Goal: Transaction & Acquisition: Obtain resource

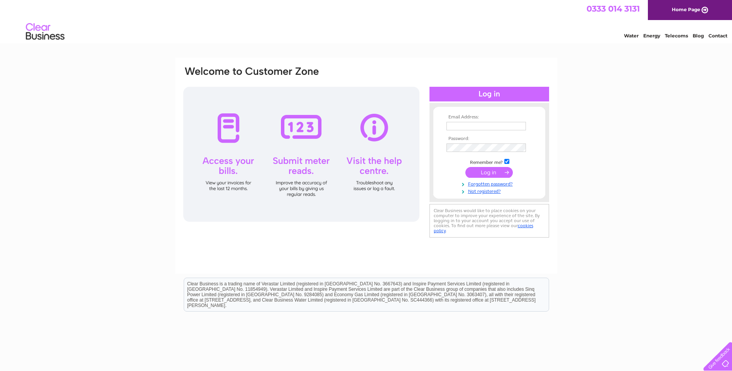
click at [461, 126] on input "text" at bounding box center [485, 126] width 79 height 8
type input "[PERSON_NAME][EMAIL_ADDRESS][PERSON_NAME][DOMAIN_NAME]"
click at [488, 171] on input "submit" at bounding box center [488, 173] width 47 height 11
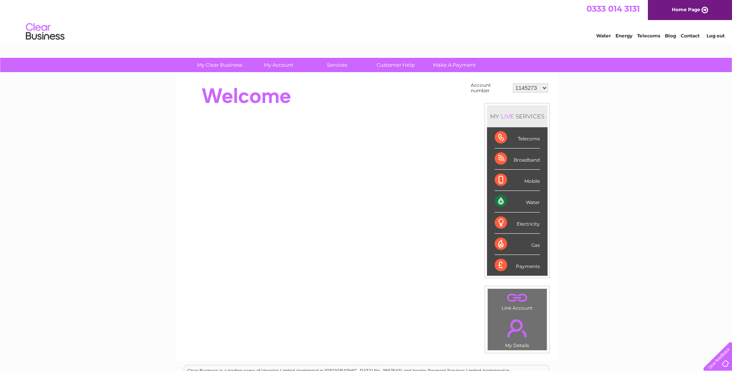
click at [537, 87] on select "1145273 1147757 30289892 30289893" at bounding box center [530, 87] width 35 height 9
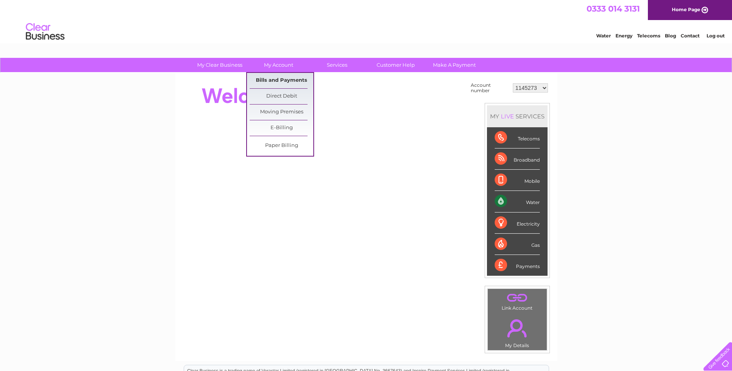
click at [280, 80] on link "Bills and Payments" at bounding box center [282, 80] width 64 height 15
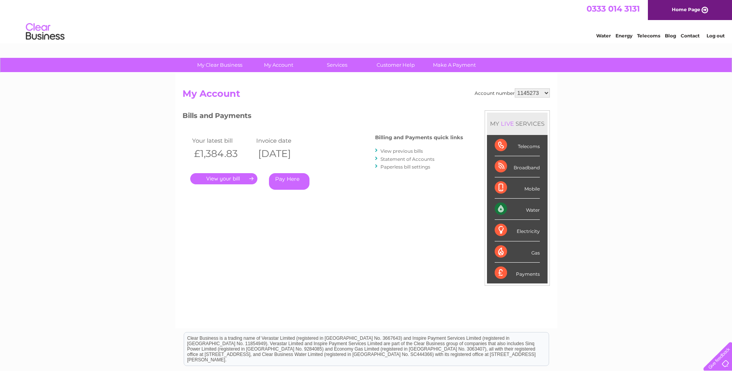
click at [243, 179] on link "." at bounding box center [223, 178] width 67 height 11
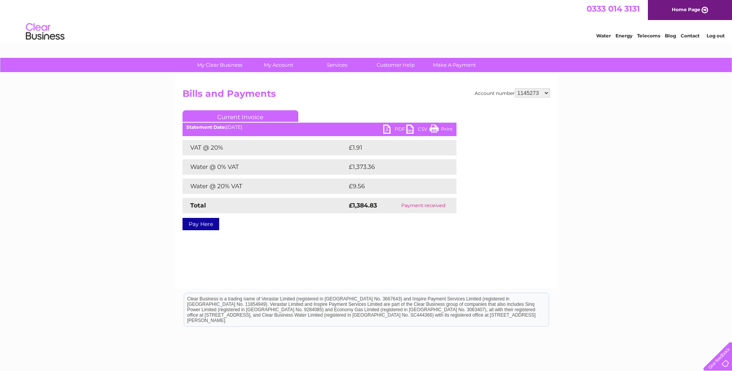
click at [387, 130] on link "PDF" at bounding box center [394, 130] width 23 height 11
click at [544, 93] on select "1145273 1147757 30289892 30289893" at bounding box center [531, 92] width 35 height 9
select select "1147757"
click at [514, 88] on select "1145273 1147757 30289892 30289893" at bounding box center [531, 92] width 35 height 9
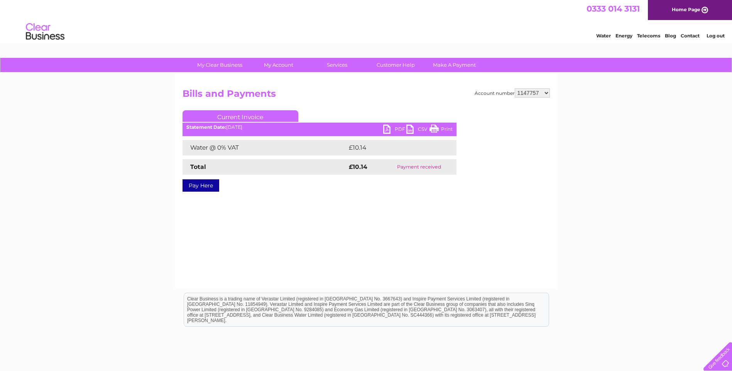
click at [386, 129] on link "PDF" at bounding box center [394, 130] width 23 height 11
click at [537, 94] on select "1145273 1147757 30289892 30289893" at bounding box center [531, 92] width 35 height 9
select select "30289892"
click at [514, 88] on select "1145273 1147757 30289892 30289893" at bounding box center [531, 92] width 35 height 9
click at [387, 130] on link "PDF" at bounding box center [394, 130] width 23 height 11
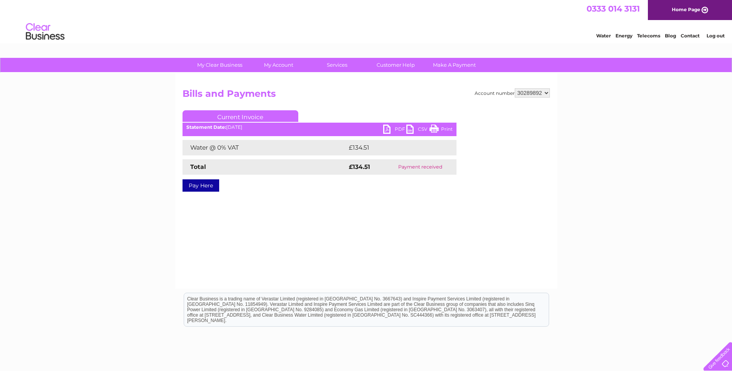
click at [541, 97] on select "1145273 1147757 30289892 30289893" at bounding box center [531, 92] width 35 height 9
select select "30289893"
click at [514, 88] on select "1145273 1147757 30289892 30289893" at bounding box center [531, 92] width 35 height 9
